Goal: Information Seeking & Learning: Learn about a topic

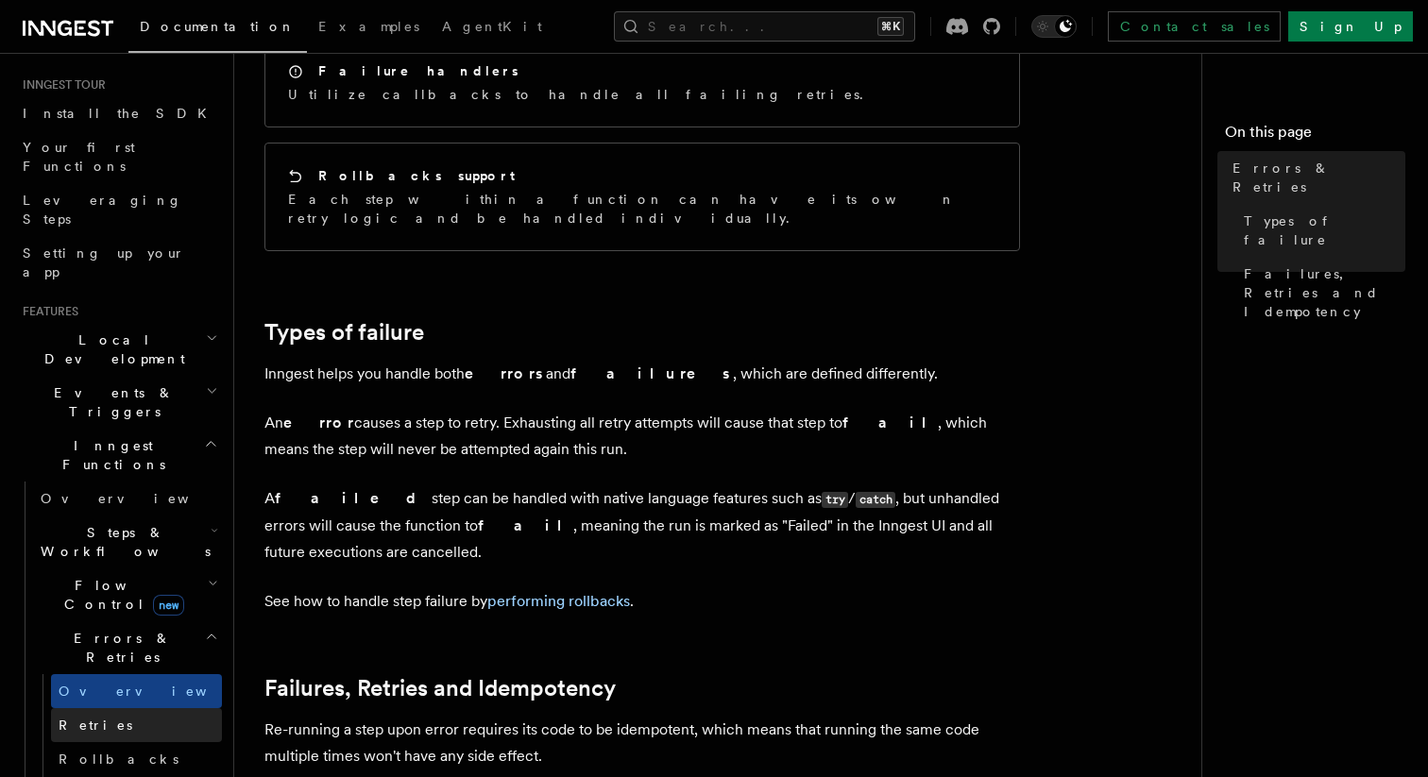
scroll to position [187, 0]
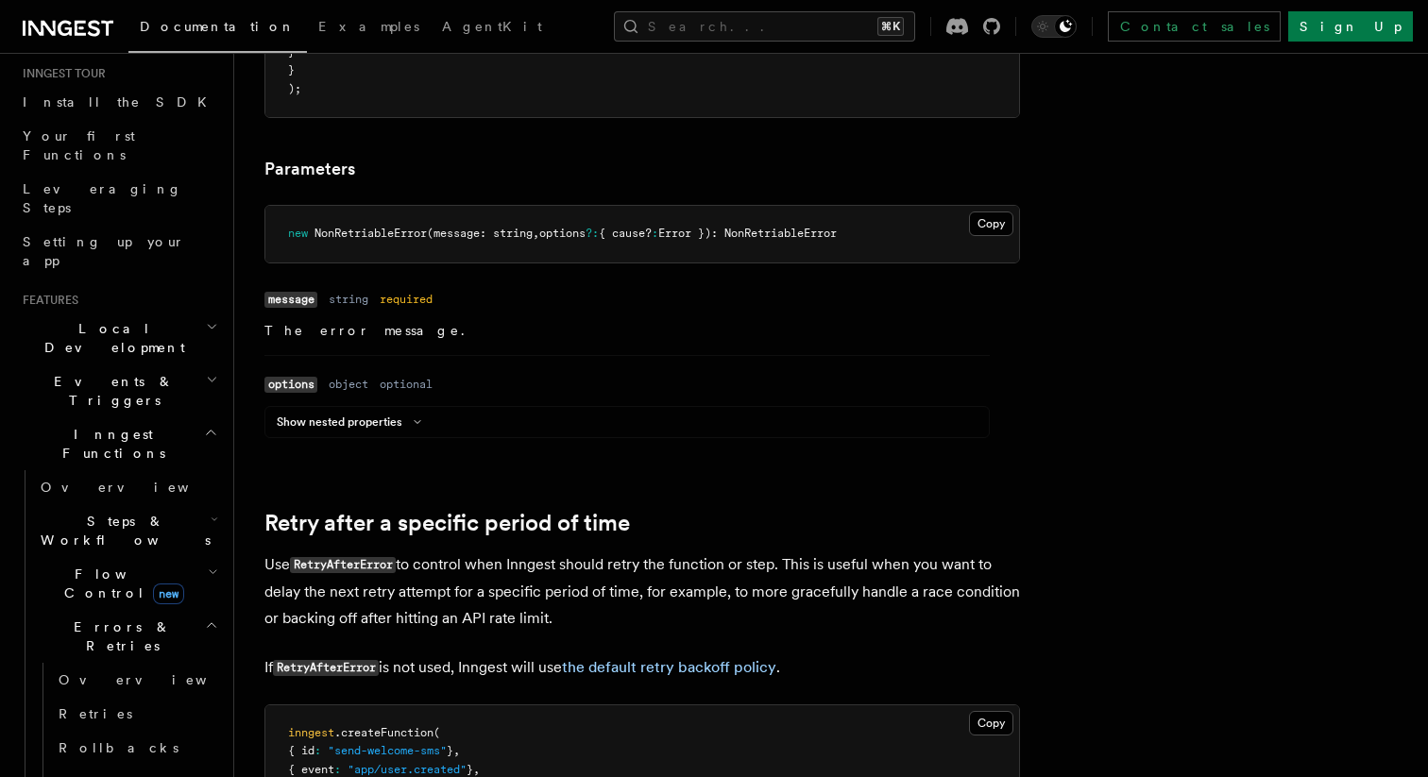
scroll to position [1365, 0]
click at [392, 421] on button "Show nested properties" at bounding box center [353, 420] width 152 height 15
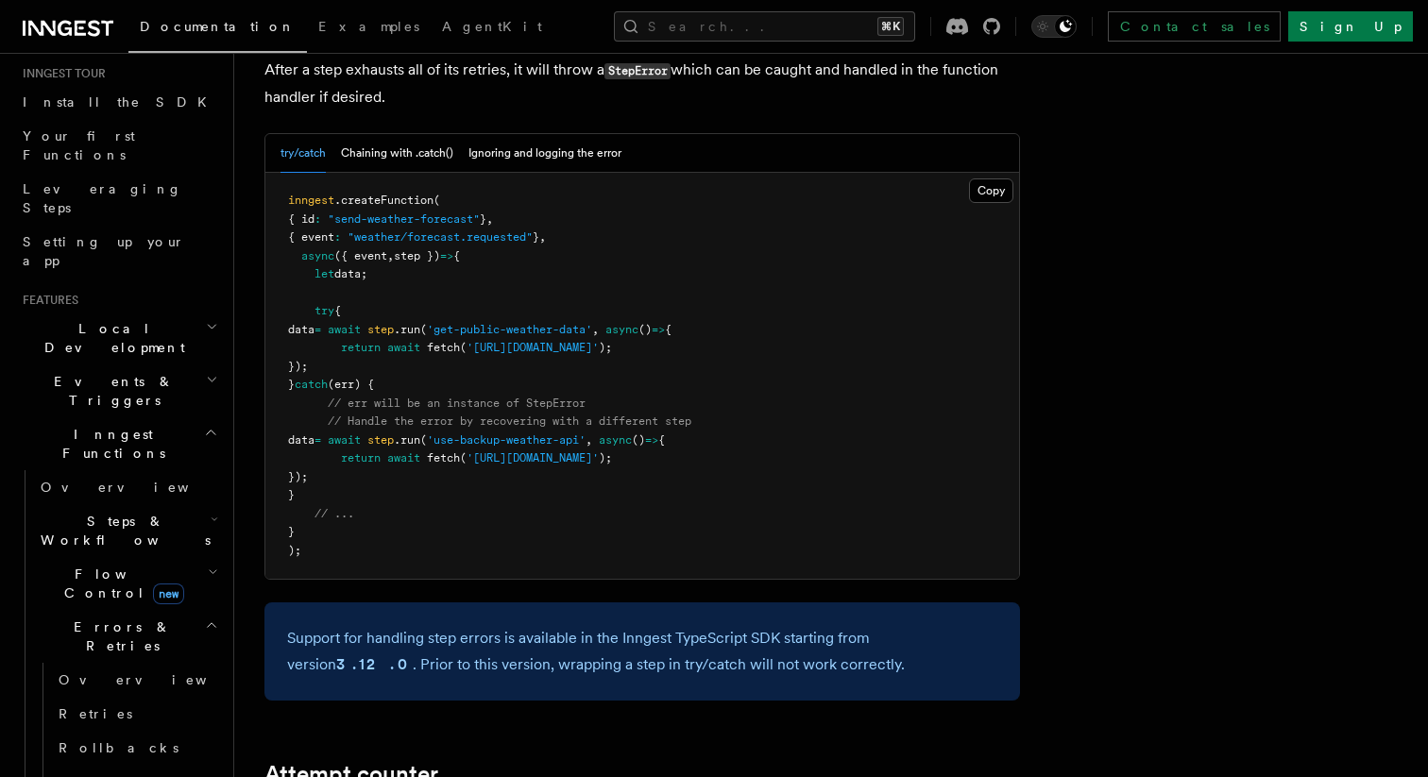
scroll to position [45, 0]
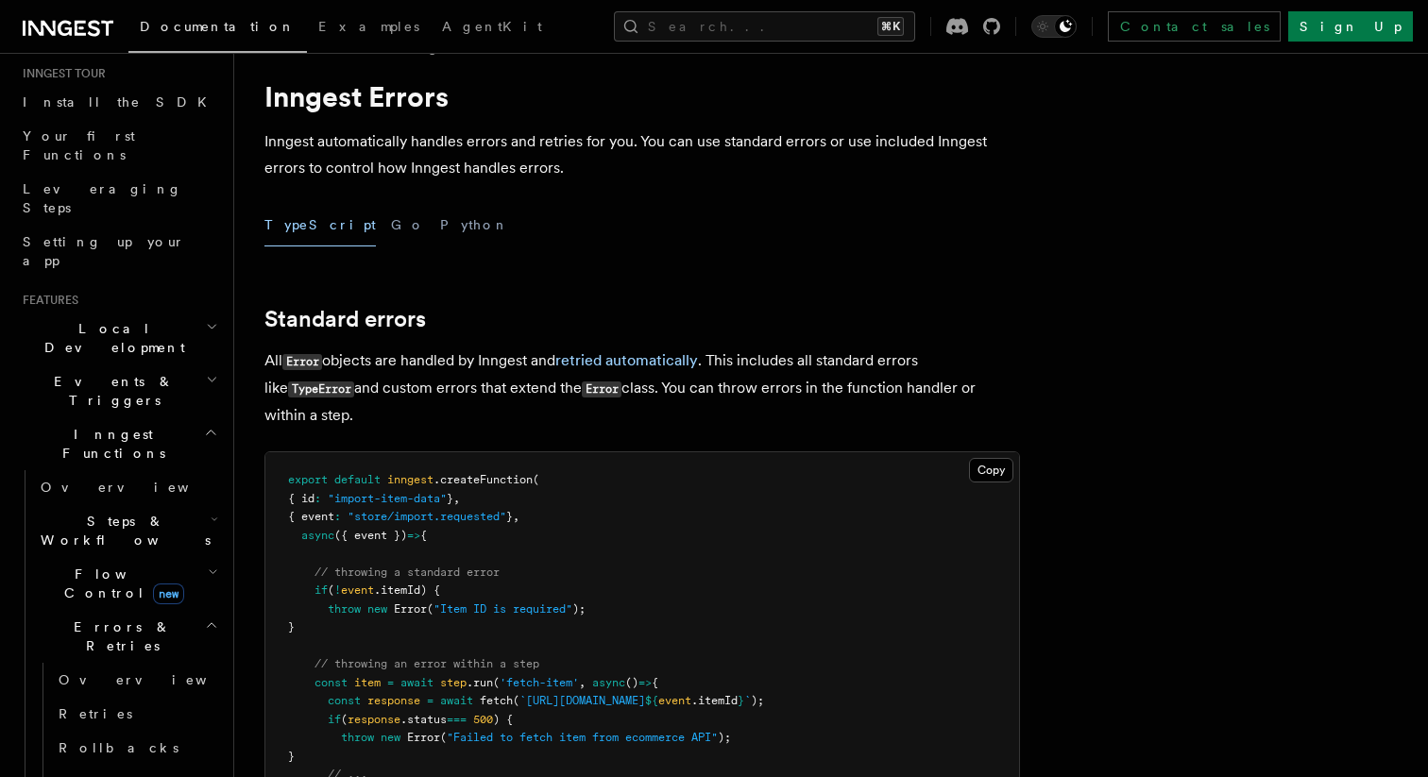
click at [470, 385] on p "All Error objects are handled by Inngest and retried automatically . This inclu…" at bounding box center [642, 388] width 756 height 81
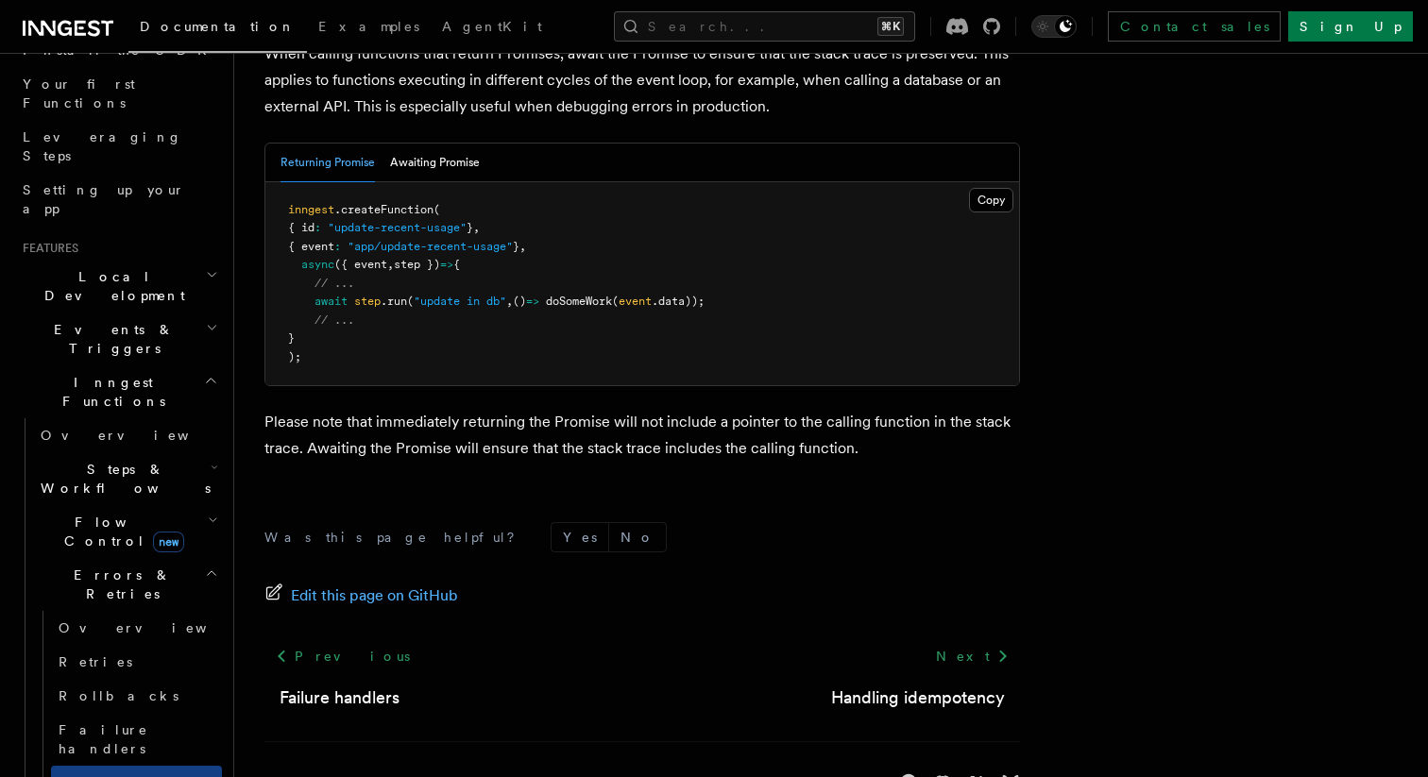
scroll to position [278, 0]
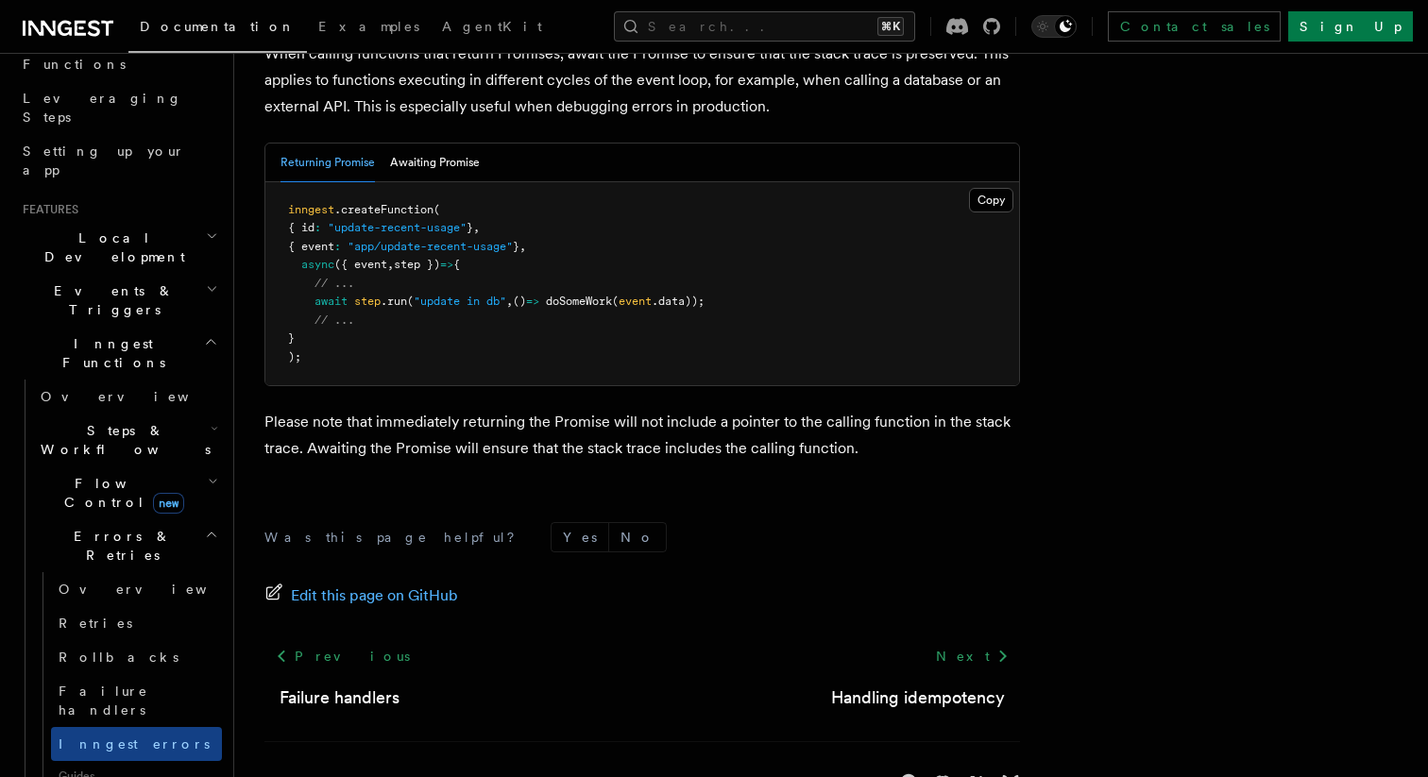
click at [556, 484] on div "Was this page helpful? Yes No Edit this page on GitHub Previous Failure handler…" at bounding box center [642, 656] width 756 height 345
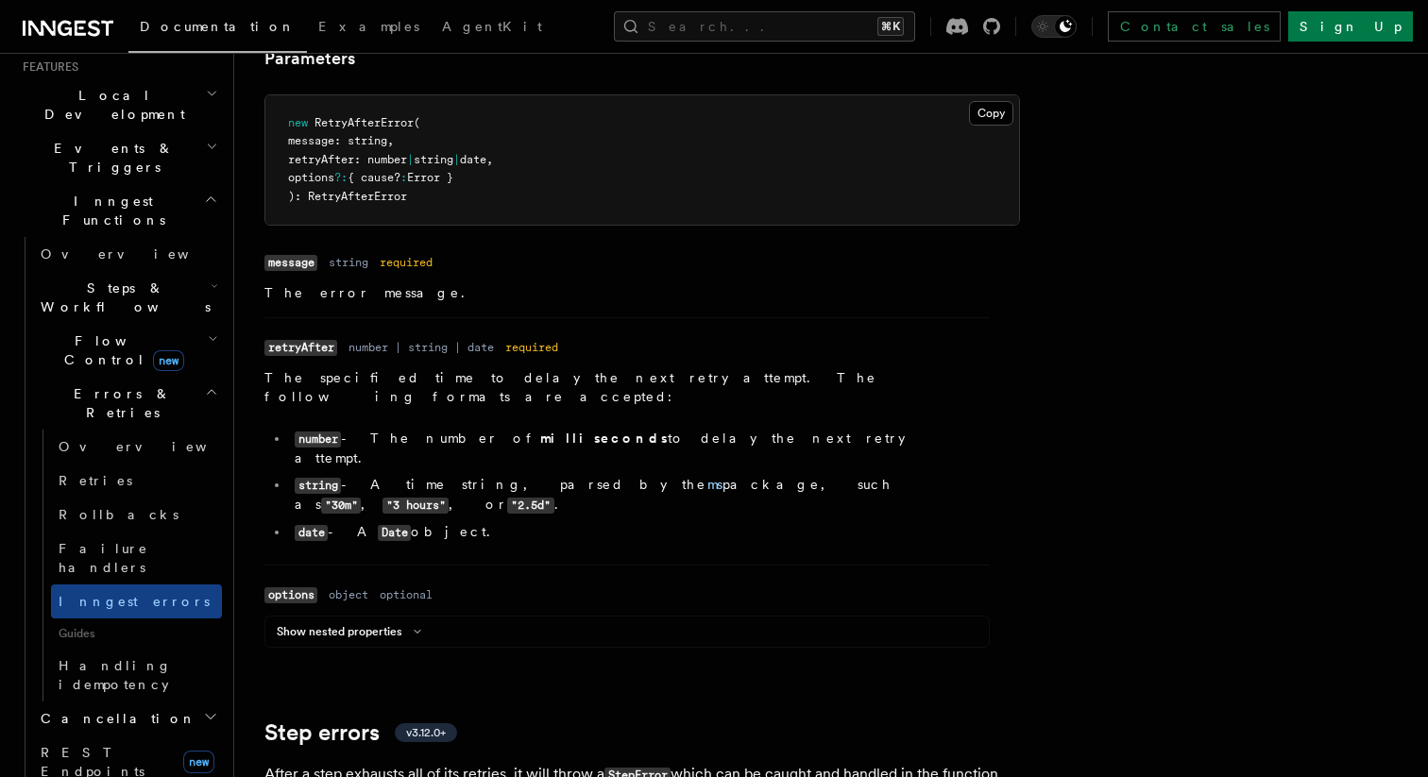
scroll to position [2315, 0]
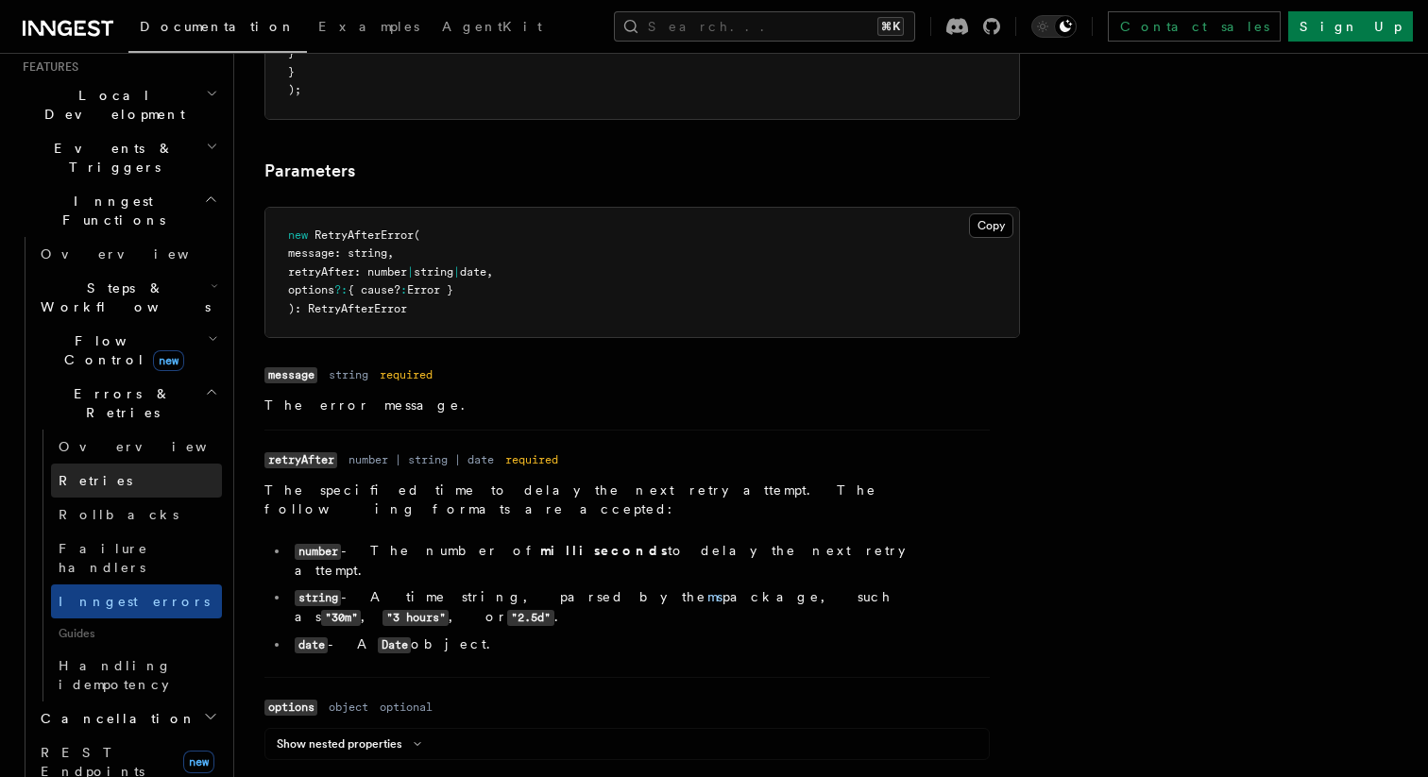
click at [71, 464] on link "Retries" at bounding box center [136, 481] width 171 height 34
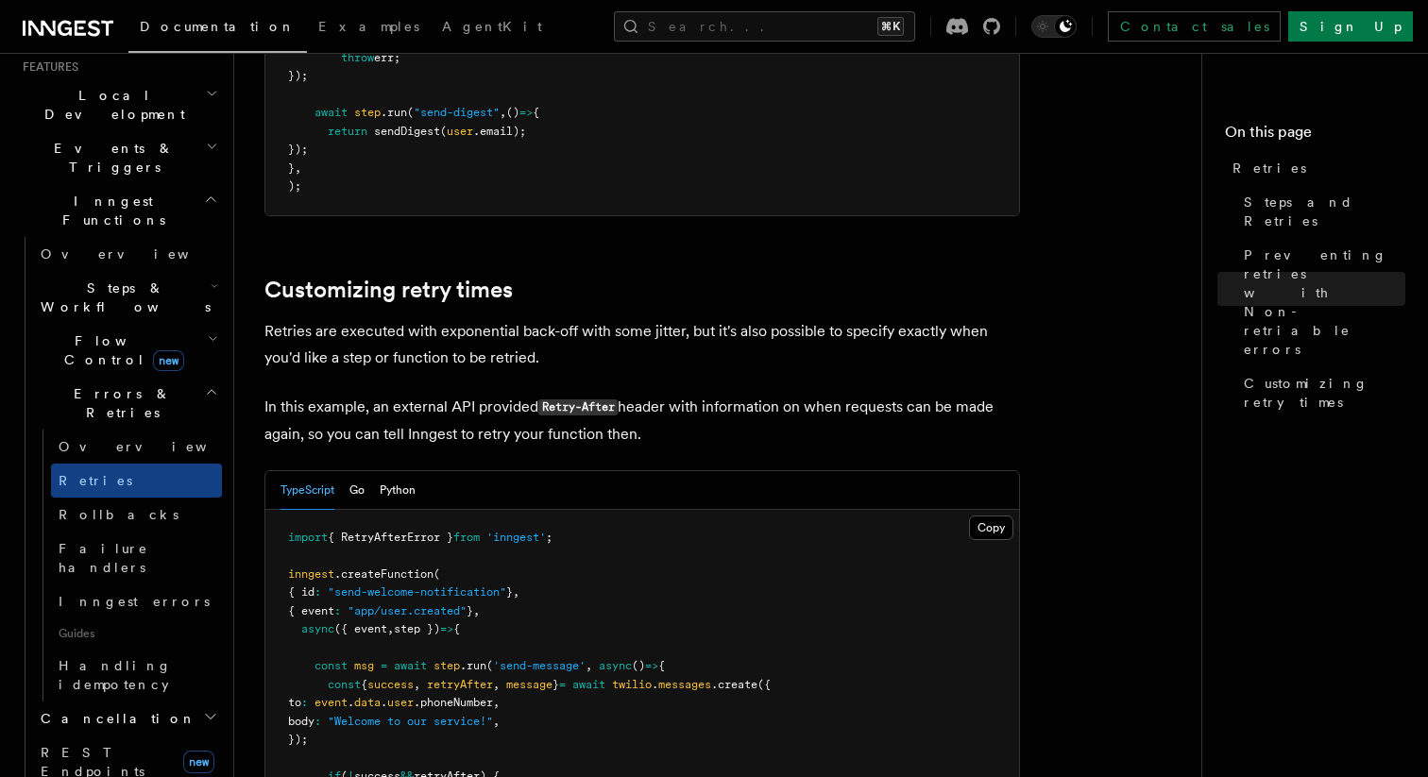
scroll to position [2202, 0]
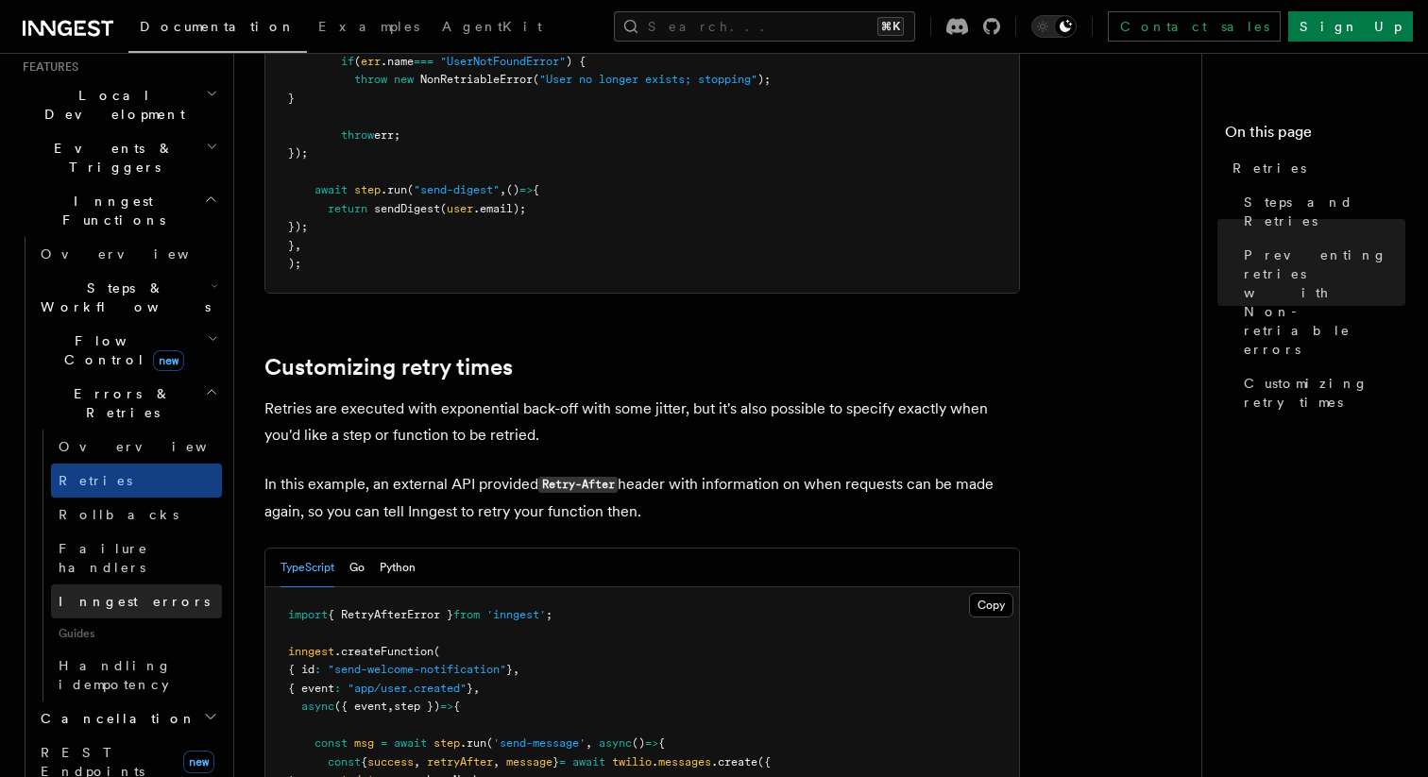
click at [131, 594] on span "Inngest errors" at bounding box center [134, 601] width 151 height 15
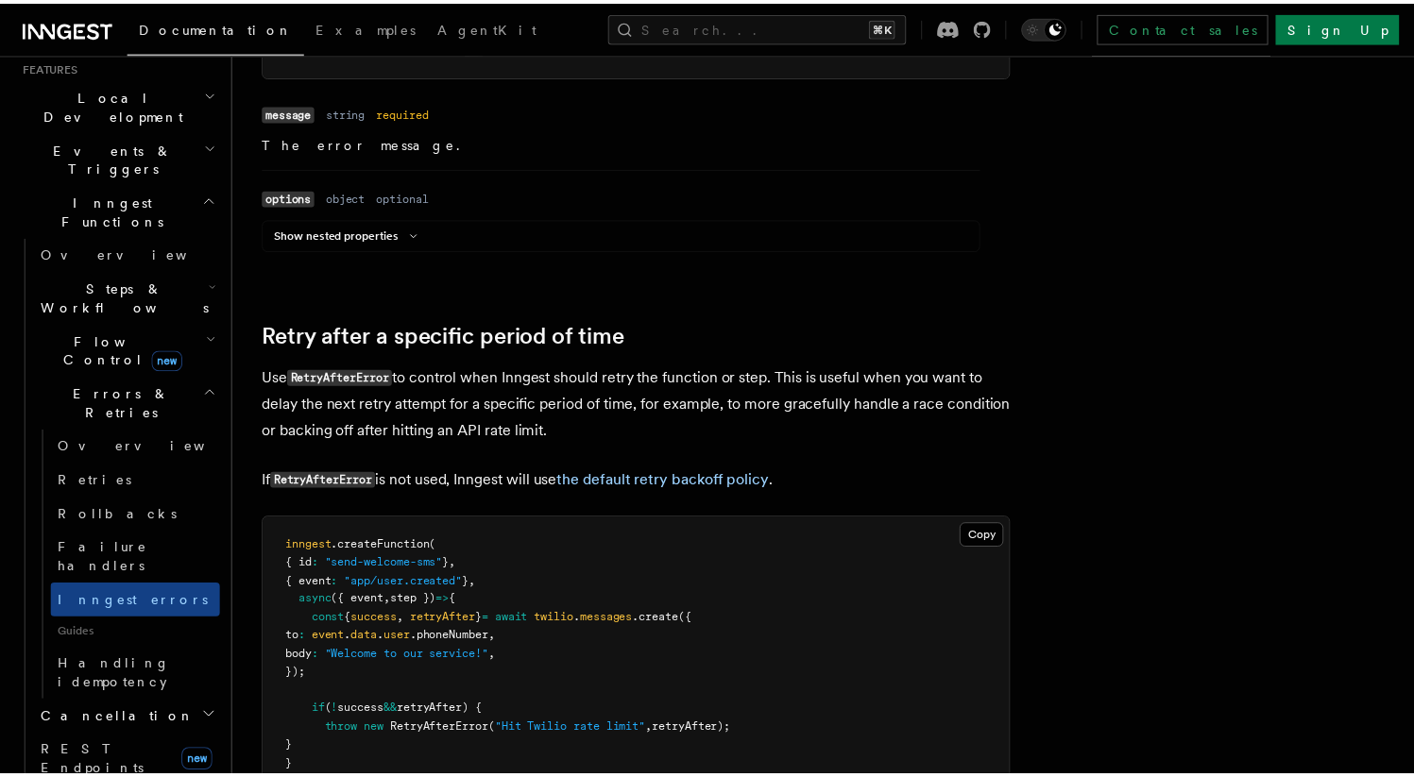
scroll to position [1800, 0]
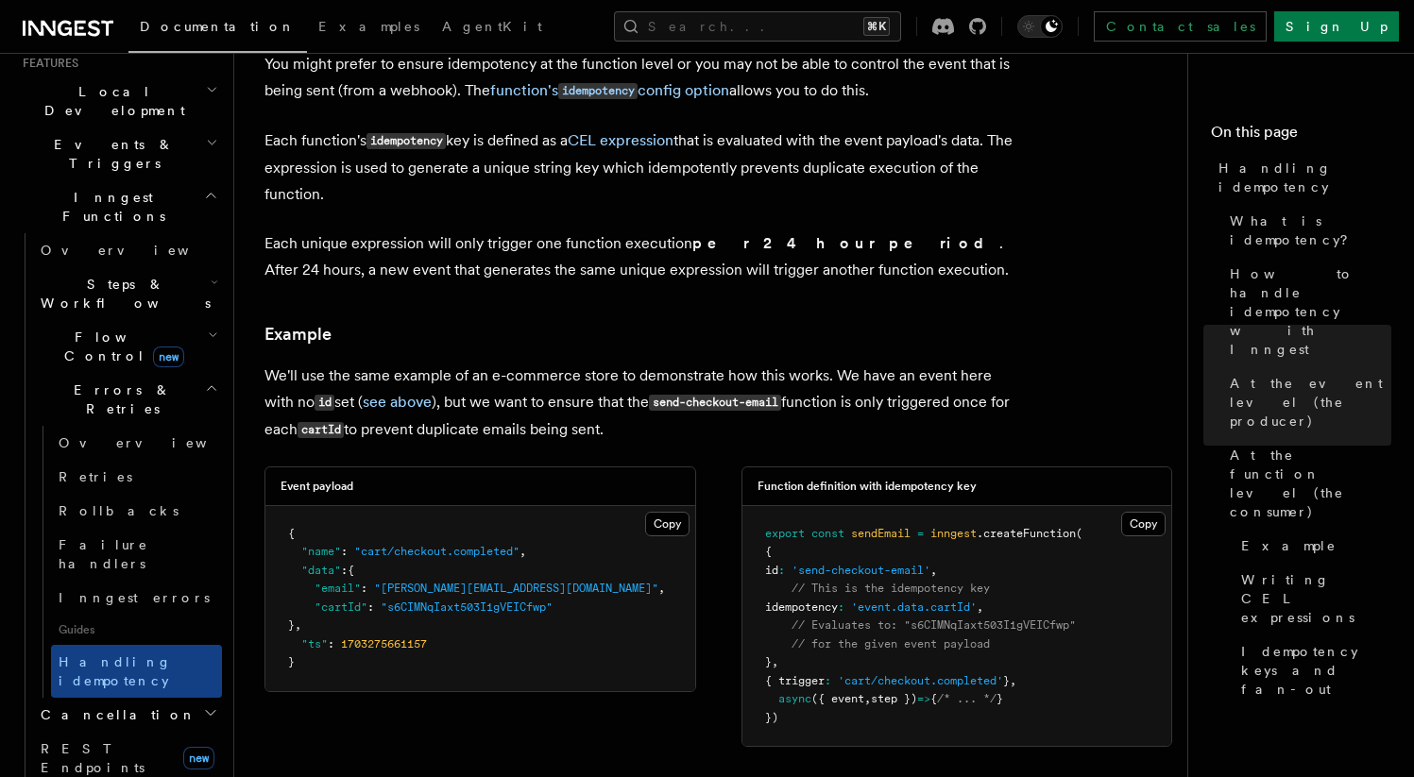
scroll to position [2278, 0]
